Goal: Task Accomplishment & Management: Manage account settings

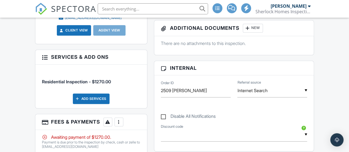
drag, startPoint x: 147, startPoint y: 100, endPoint x: 313, endPoint y: 59, distance: 170.9
click at [313, 55] on div "There are no attachments to this inspection." at bounding box center [234, 45] width 160 height 19
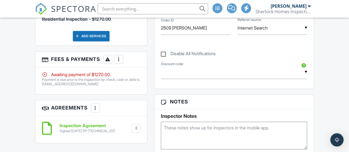
scroll to position [344, 0]
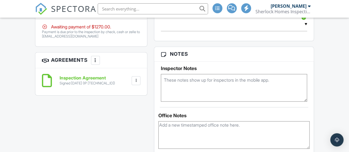
click at [44, 35] on p "Payment is due prior to the inspection by check, cash or zelle to [EMAIL_ADDRES…" at bounding box center [91, 34] width 99 height 9
click at [95, 30] on div "Awaiting payment of $1270.00." at bounding box center [91, 27] width 99 height 6
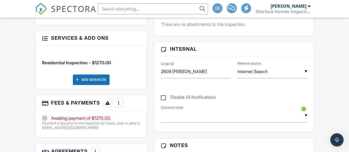
scroll to position [261, 0]
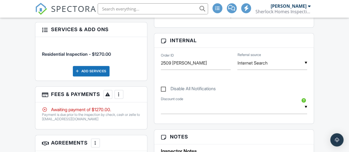
click at [125, 112] on div "Awaiting payment of $1270.00." at bounding box center [91, 110] width 99 height 6
click at [79, 121] on p "Payment is due prior to the inspection by check, cash or zelle to [EMAIL_ADDRES…" at bounding box center [91, 117] width 99 height 9
click at [42, 112] on div at bounding box center [45, 110] width 6 height 6
click at [43, 112] on div at bounding box center [45, 110] width 6 height 6
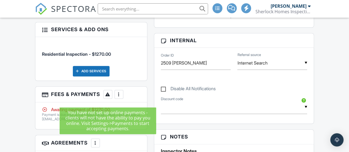
drag, startPoint x: 115, startPoint y: 102, endPoint x: 118, endPoint y: 98, distance: 4.9
click at [118, 98] on h3 "Fees & Payments More Edit Fees & Payments Add Services View Invoice Paid In Full" at bounding box center [91, 95] width 112 height 16
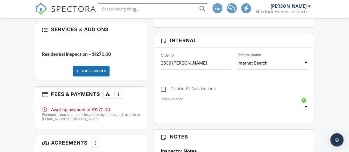
click at [117, 97] on div at bounding box center [119, 95] width 6 height 6
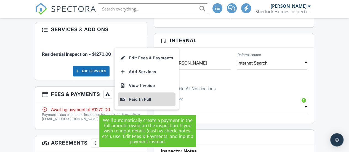
click at [124, 102] on div at bounding box center [123, 100] width 6 height 6
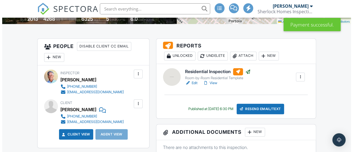
scroll to position [138, 0]
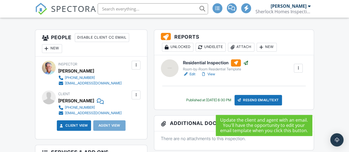
click at [258, 104] on div "Resend Email/Text" at bounding box center [258, 100] width 47 height 10
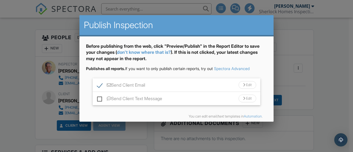
click at [101, 99] on label "Send Client Text Message" at bounding box center [129, 99] width 65 height 7
click at [101, 98] on input "Send Client Text Message" at bounding box center [99, 96] width 4 height 4
checkbox input "true"
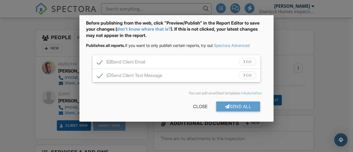
click at [229, 107] on div "Send All" at bounding box center [238, 107] width 44 height 10
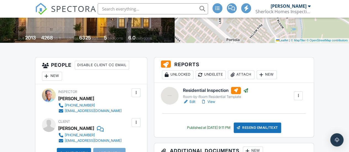
scroll to position [83, 0]
